Goal: Find contact information: Find contact information

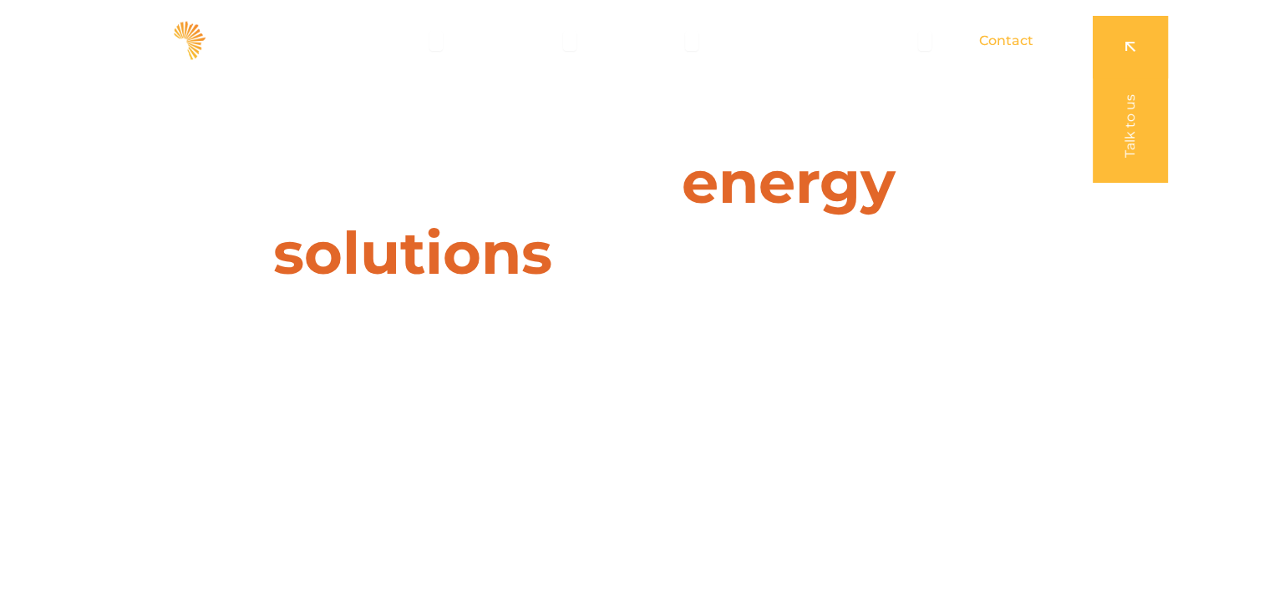
click at [1001, 38] on span "Contact" at bounding box center [1006, 41] width 54 height 20
